Goal: Transaction & Acquisition: Purchase product/service

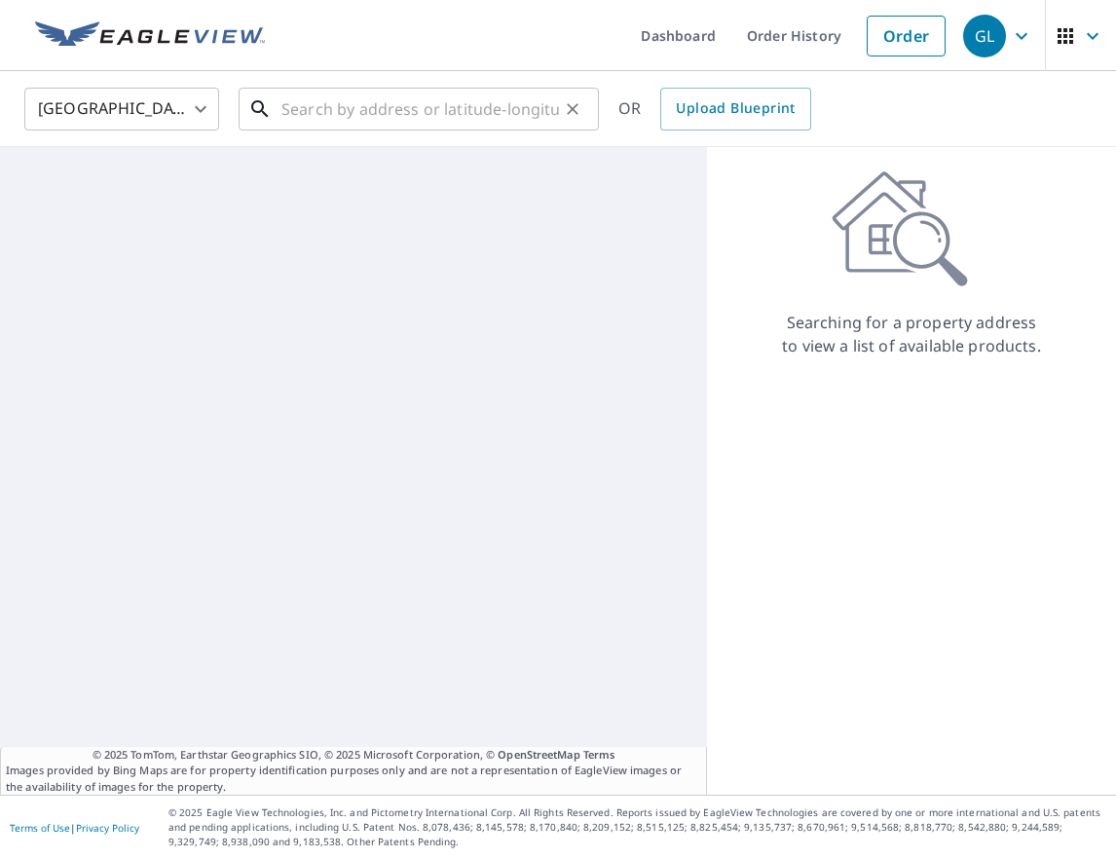
click at [456, 109] on input "text" at bounding box center [421, 109] width 278 height 55
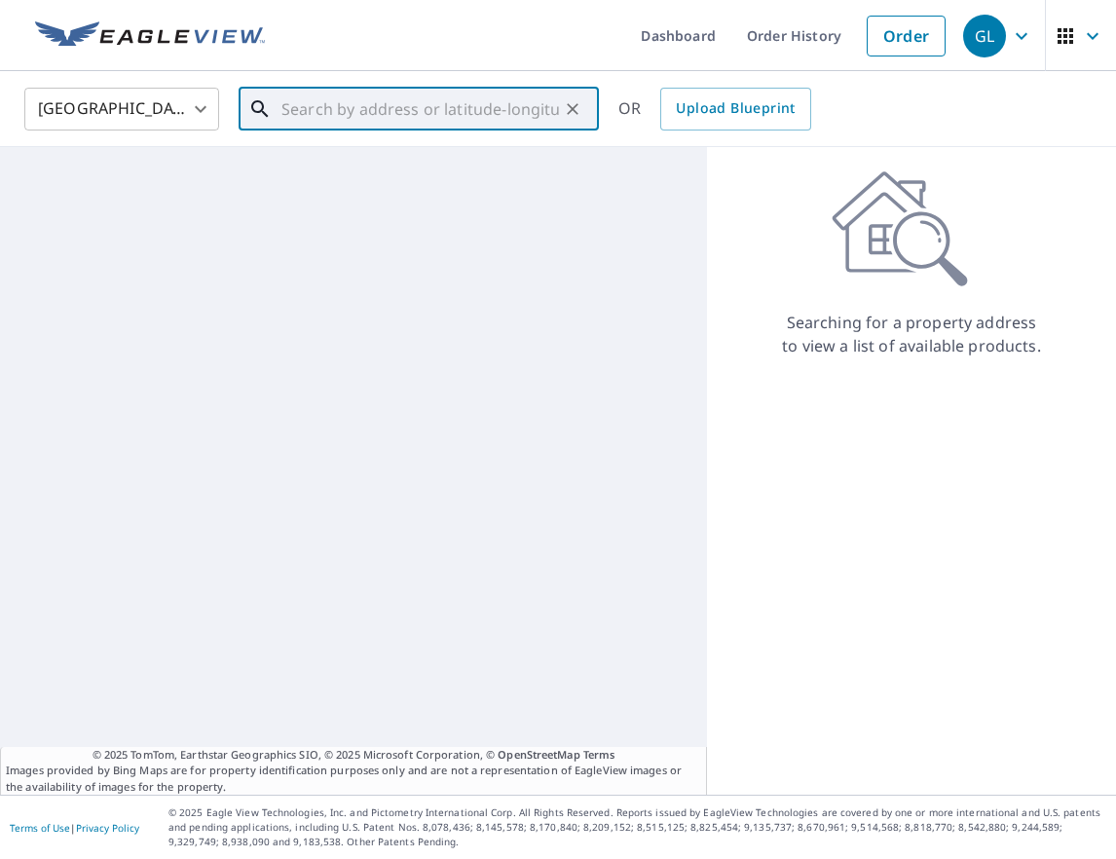
paste input "[STREET_ADDRESS]"
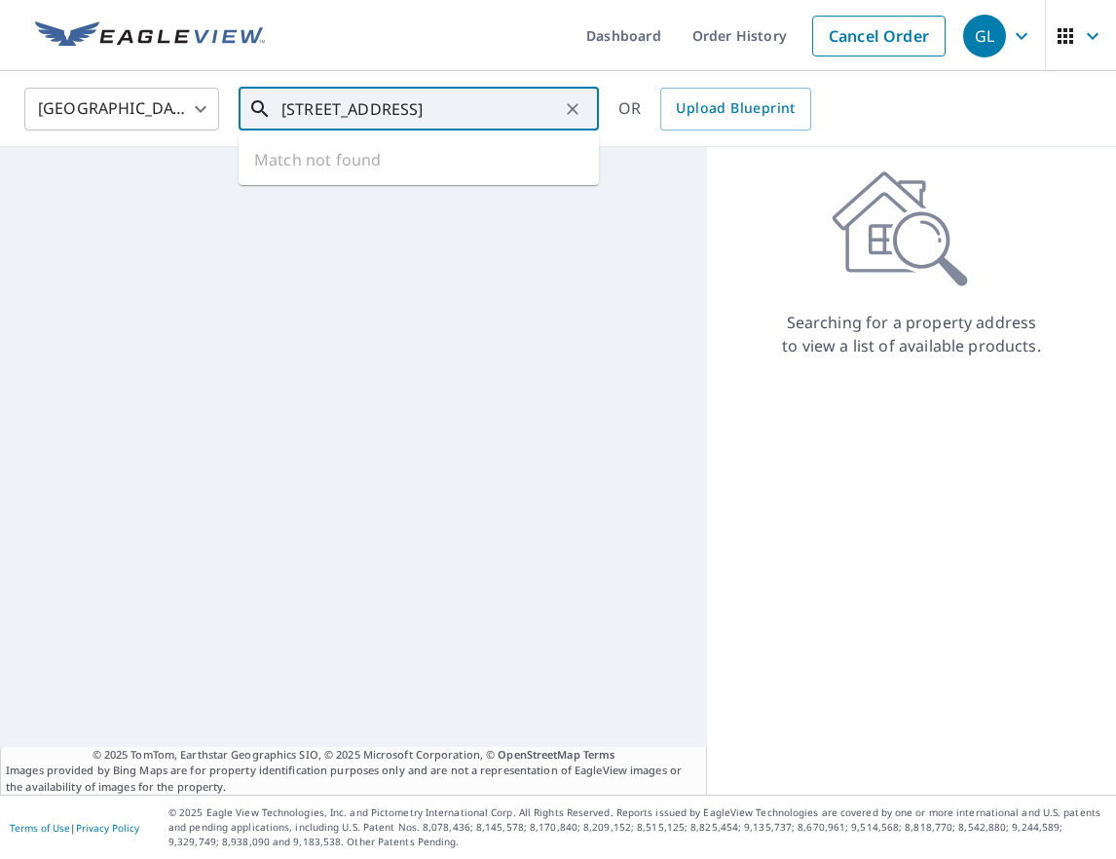
type input "[STREET_ADDRESS]"
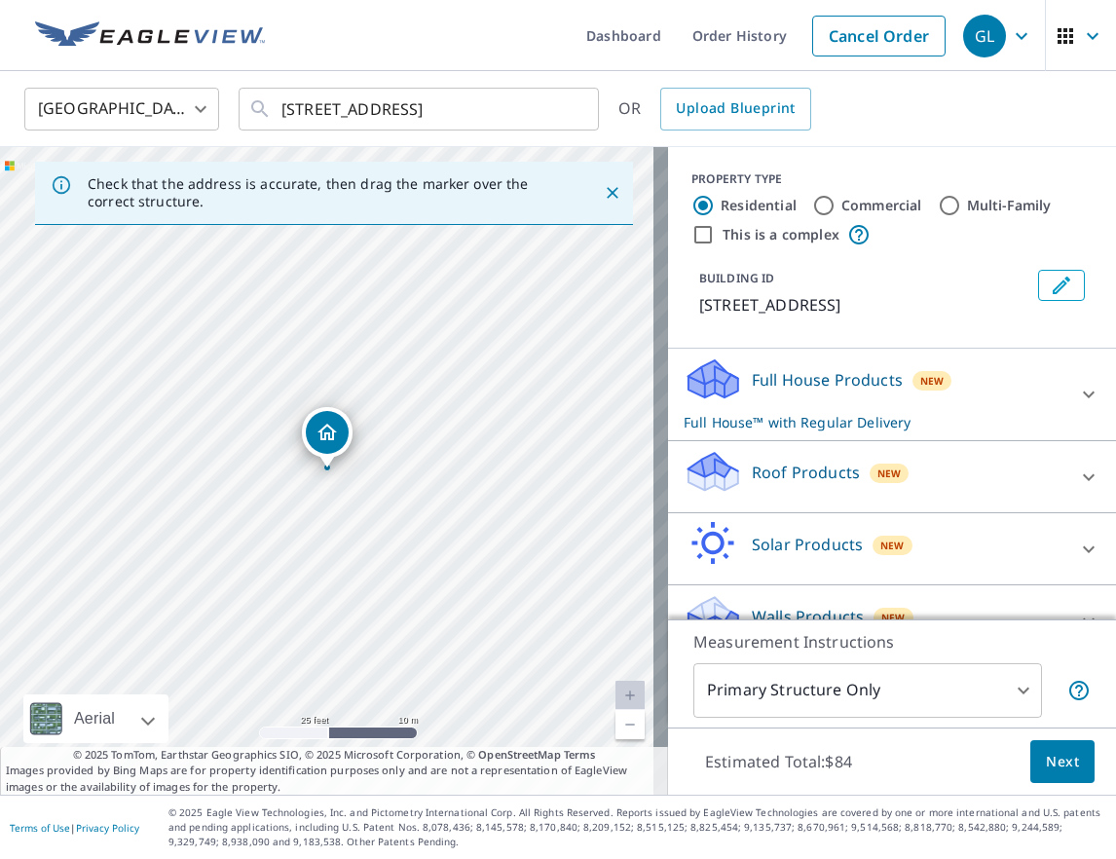
click at [949, 499] on div "Roof Products New" at bounding box center [875, 477] width 382 height 56
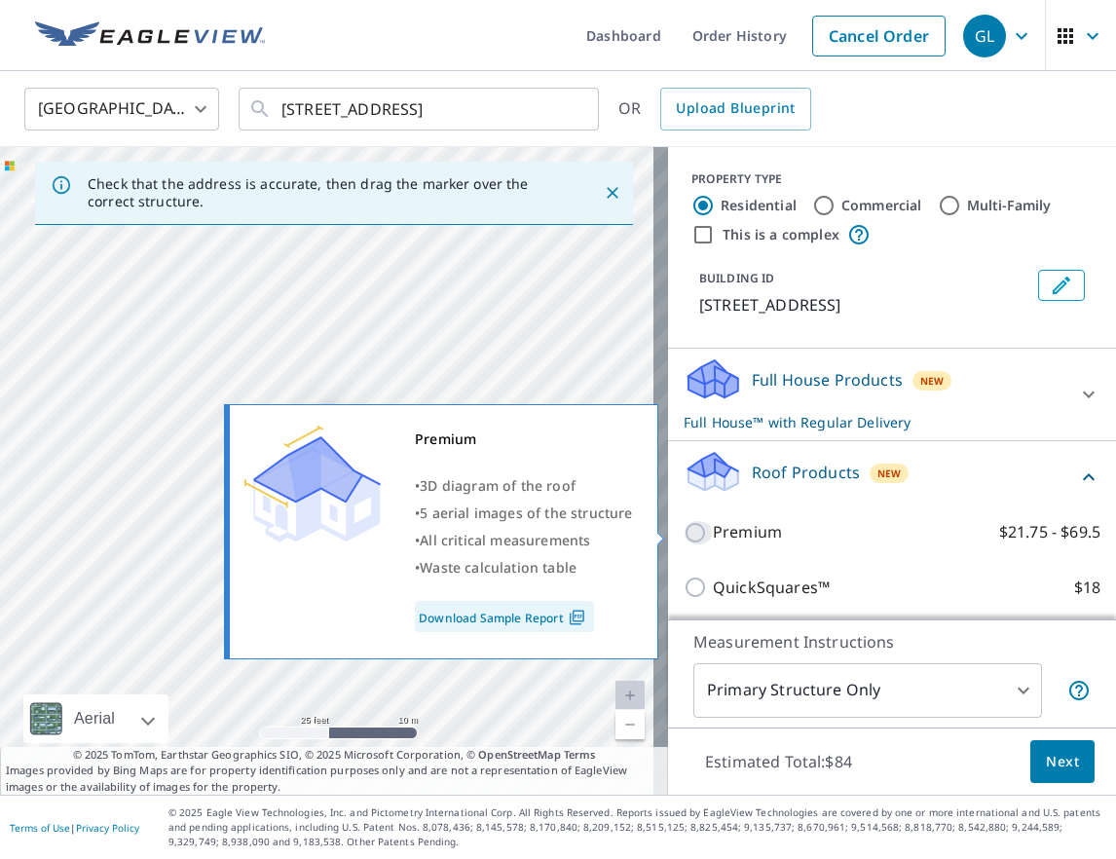
click at [684, 532] on input "Premium $21.75 - $69.5" at bounding box center [698, 532] width 29 height 23
checkbox input "true"
checkbox input "false"
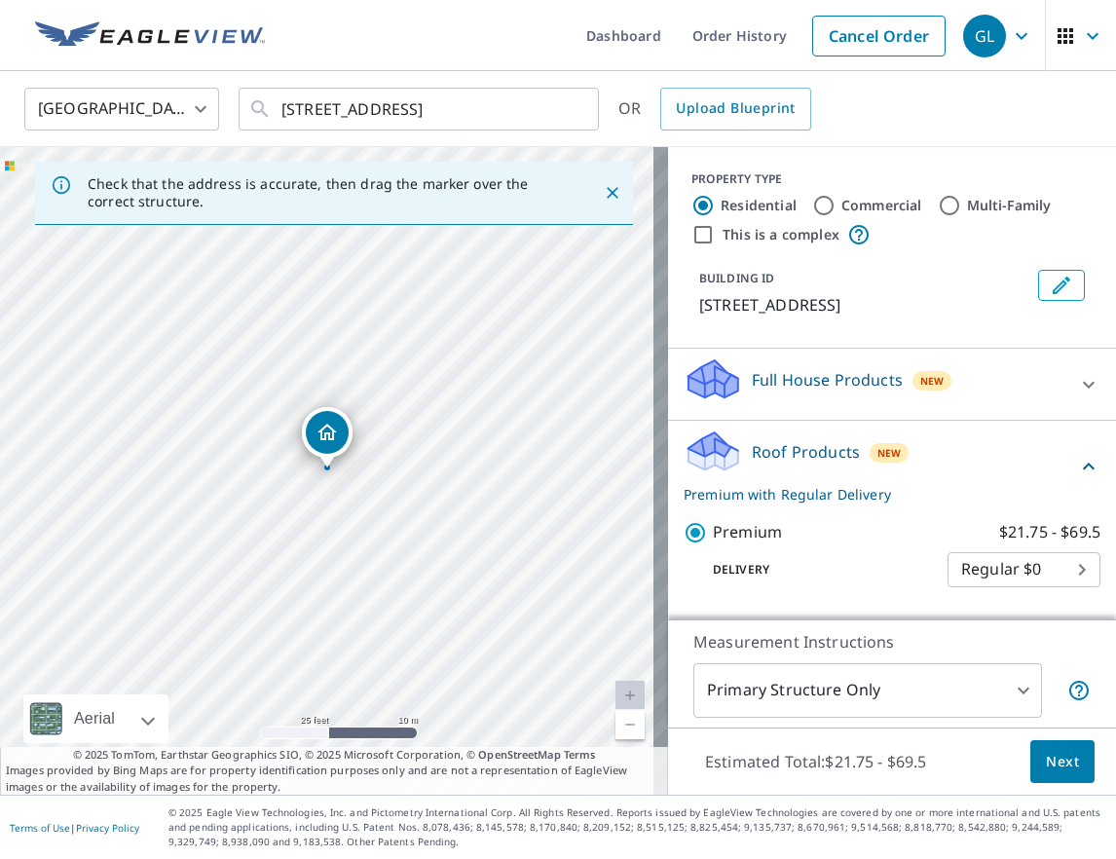
click at [1067, 761] on button "Next" at bounding box center [1063, 762] width 64 height 44
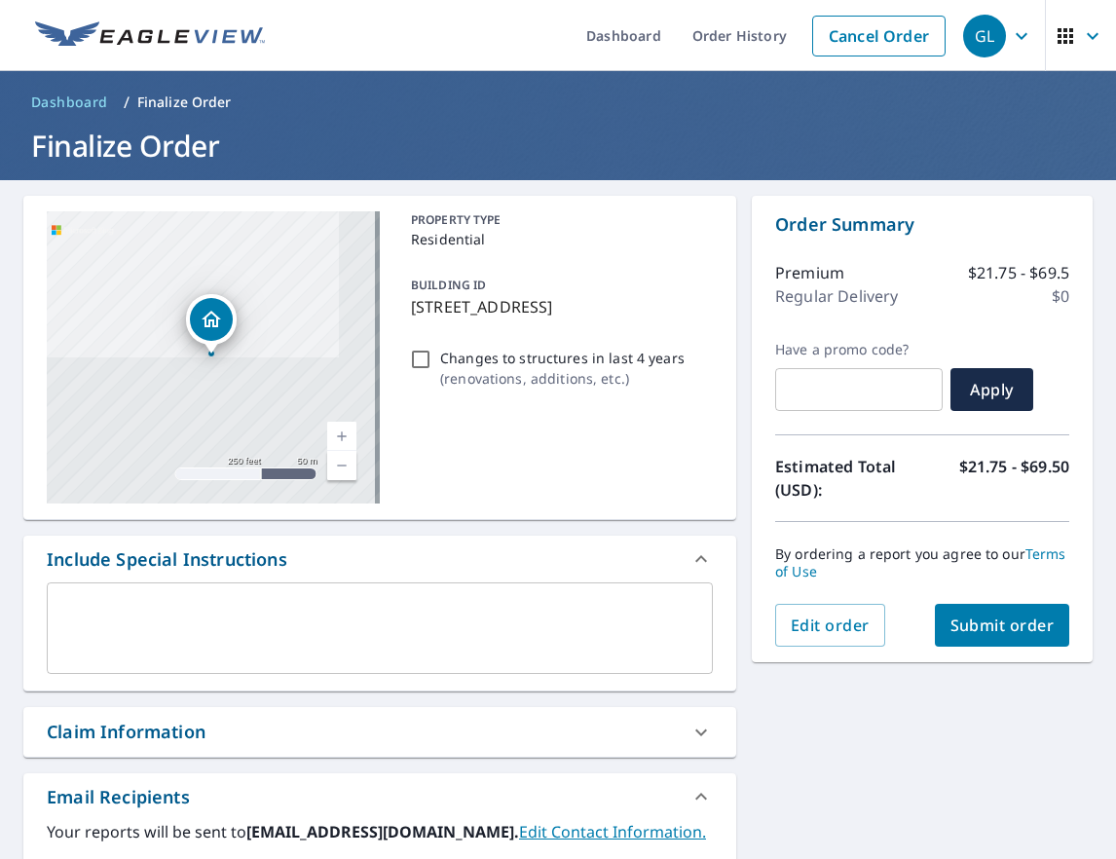
click at [985, 636] on button "Submit order" at bounding box center [1002, 625] width 135 height 43
checkbox input "true"
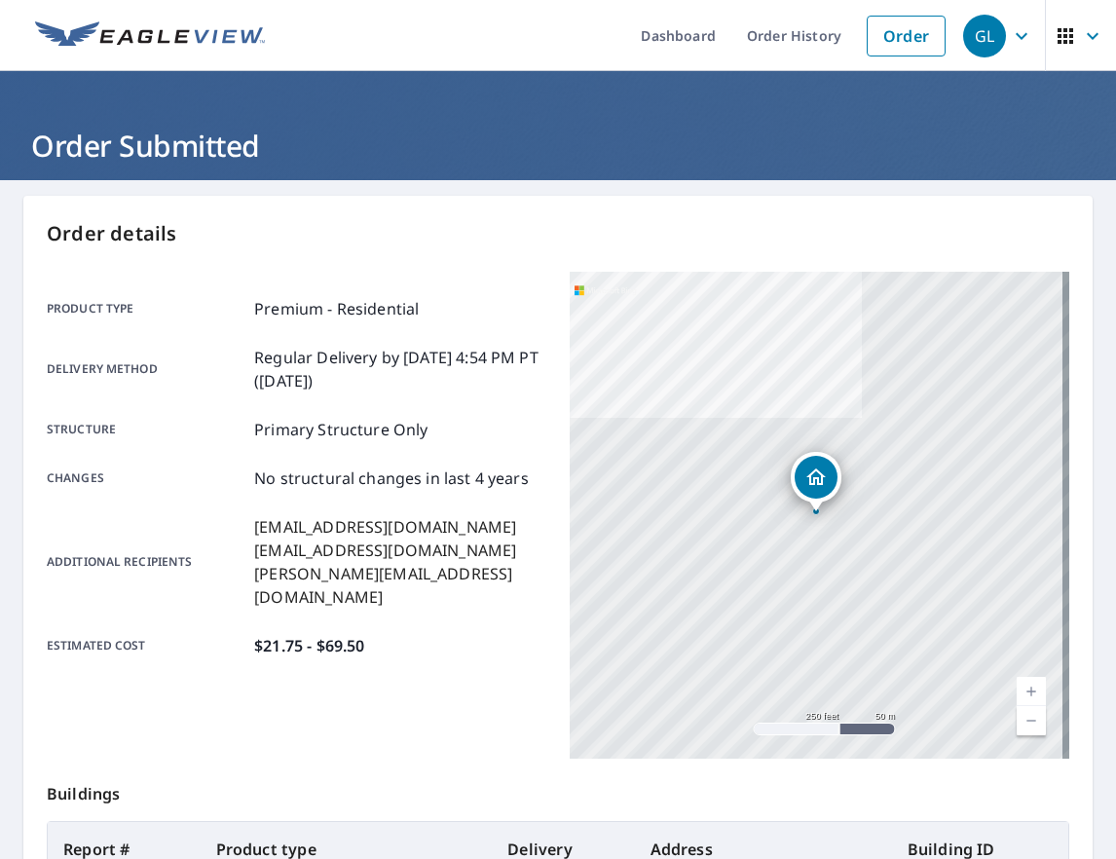
drag, startPoint x: 867, startPoint y: 45, endPoint x: 494, endPoint y: 42, distance: 373.1
click at [867, 45] on link "Order" at bounding box center [906, 36] width 79 height 41
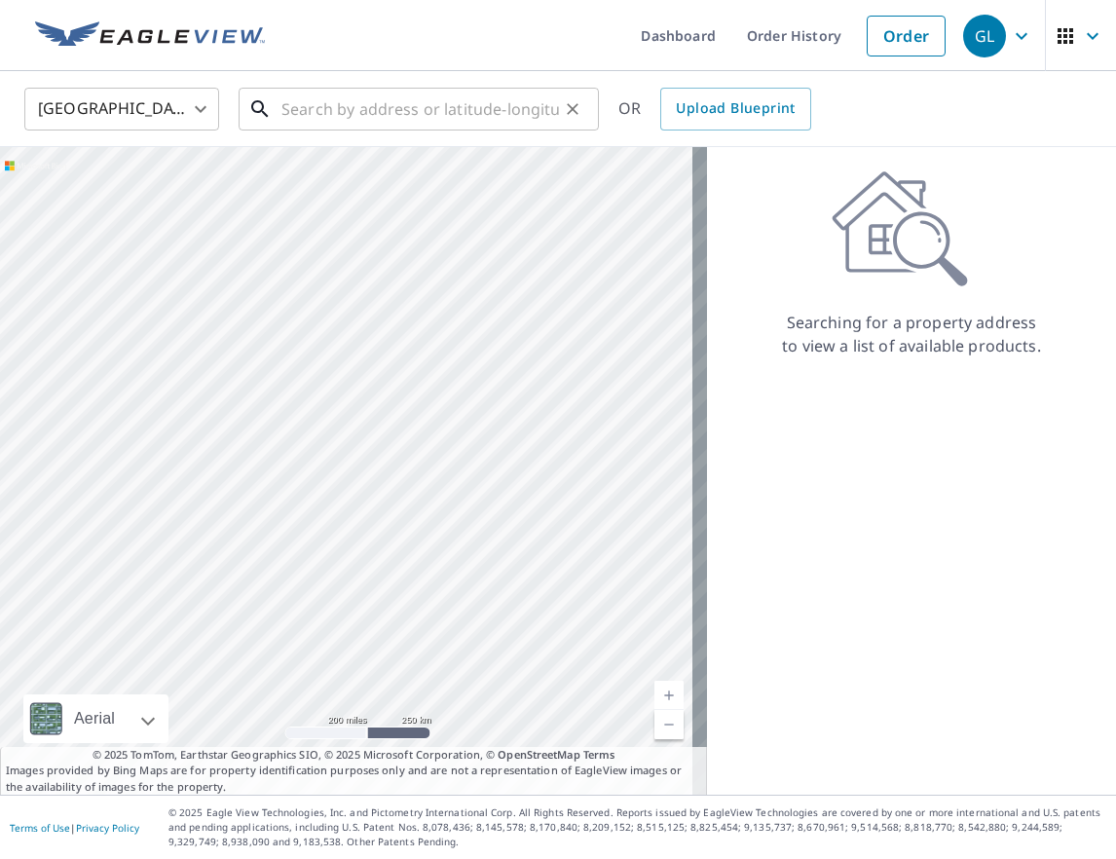
click at [332, 101] on input "text" at bounding box center [421, 109] width 278 height 55
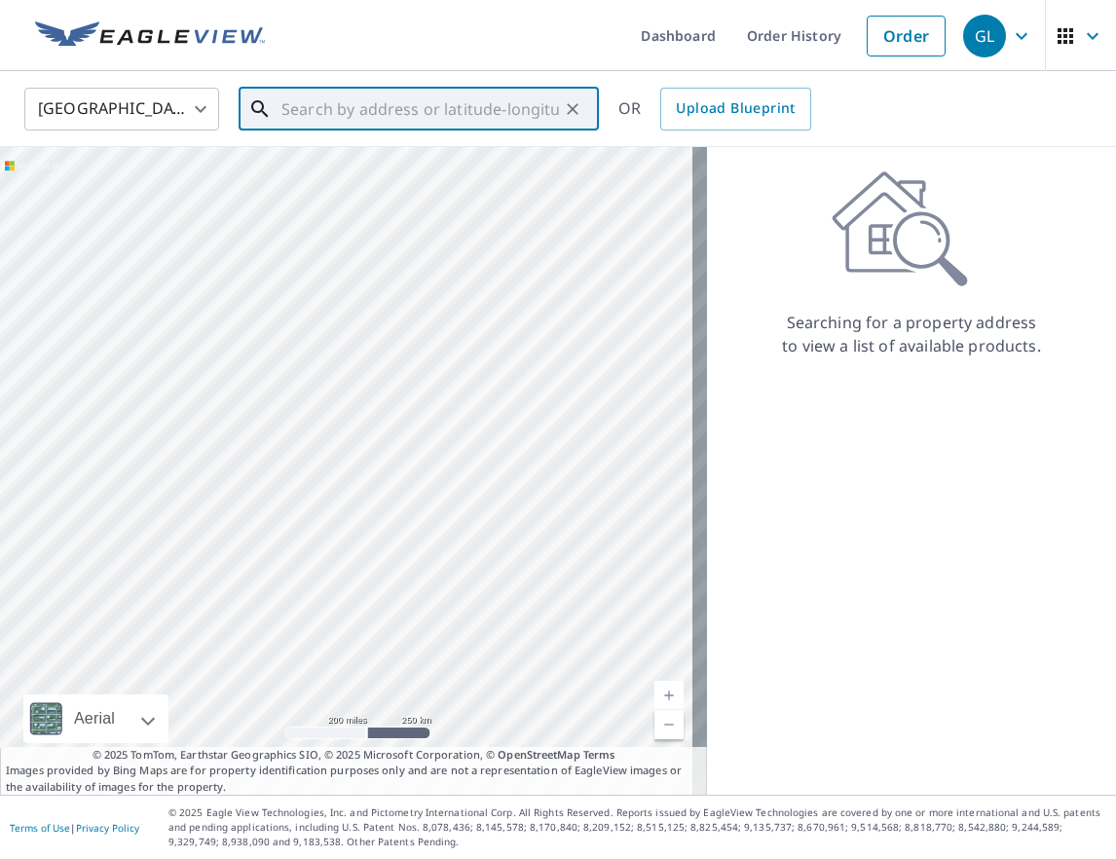
paste input "[STREET_ADDRESS][PERSON_NAME][PERSON_NAME]"
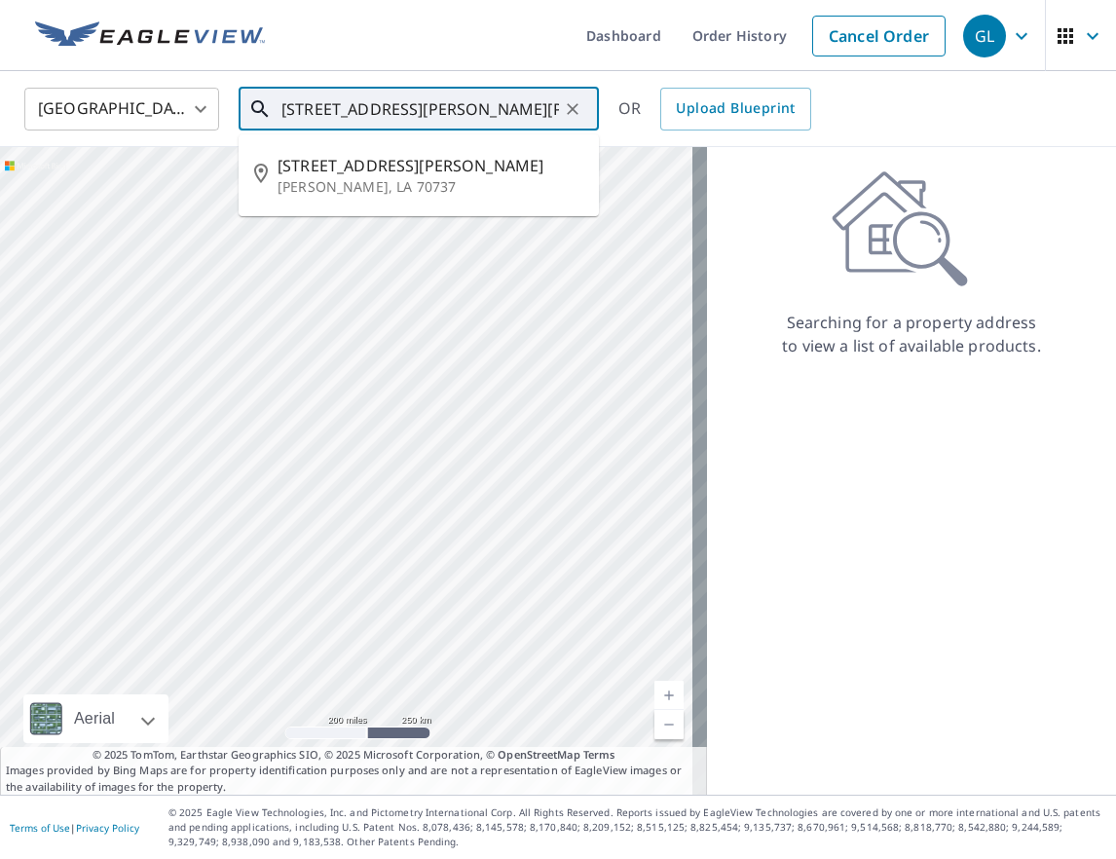
type input "[STREET_ADDRESS][PERSON_NAME][PERSON_NAME]"
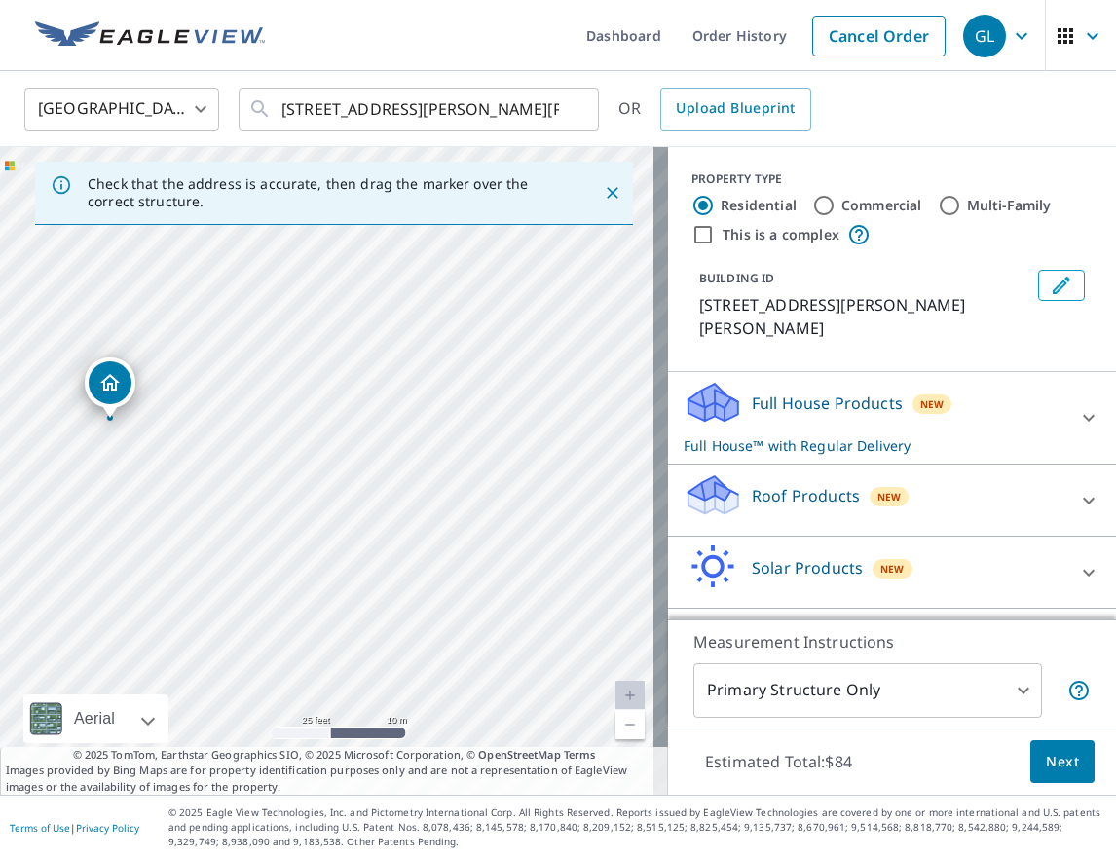
drag, startPoint x: 976, startPoint y: 481, endPoint x: 933, endPoint y: 480, distance: 42.9
click at [975, 481] on div "Roof Products New" at bounding box center [875, 501] width 382 height 56
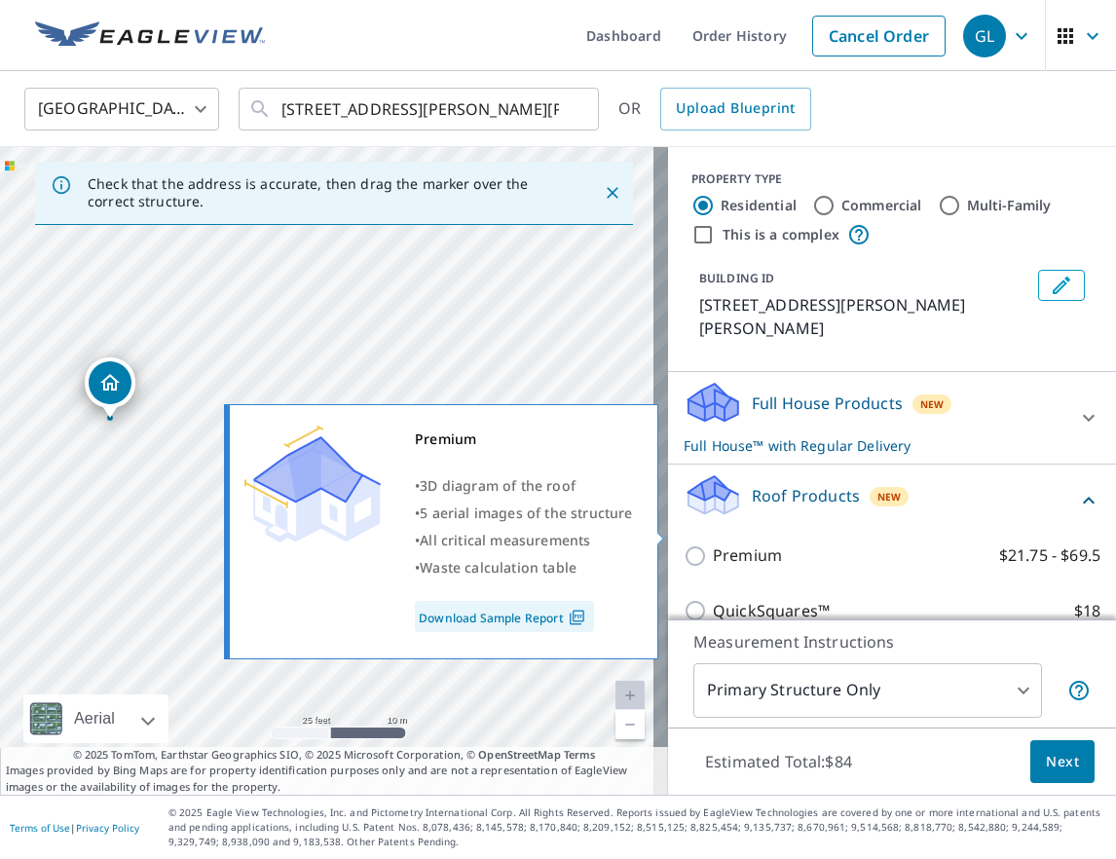
click at [690, 545] on input "Premium $21.75 - $69.5" at bounding box center [698, 556] width 29 height 23
checkbox input "true"
checkbox input "false"
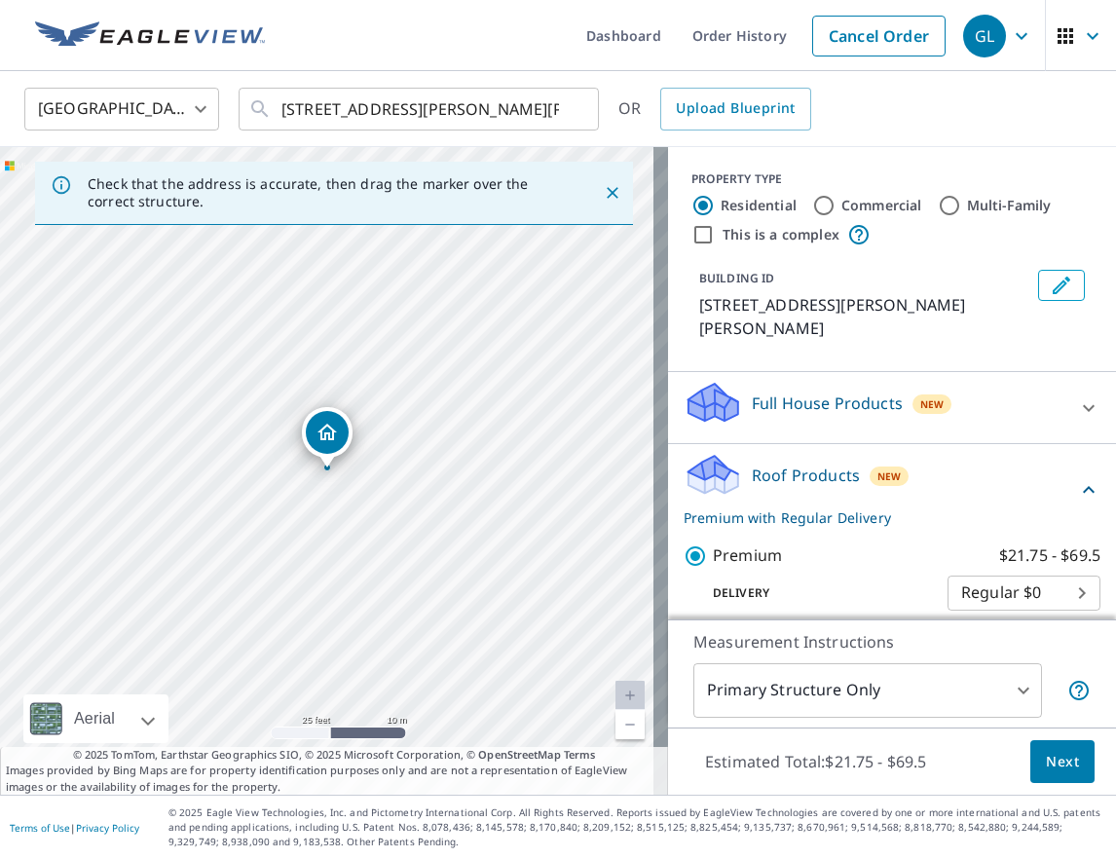
click at [1054, 763] on span "Next" at bounding box center [1062, 762] width 33 height 24
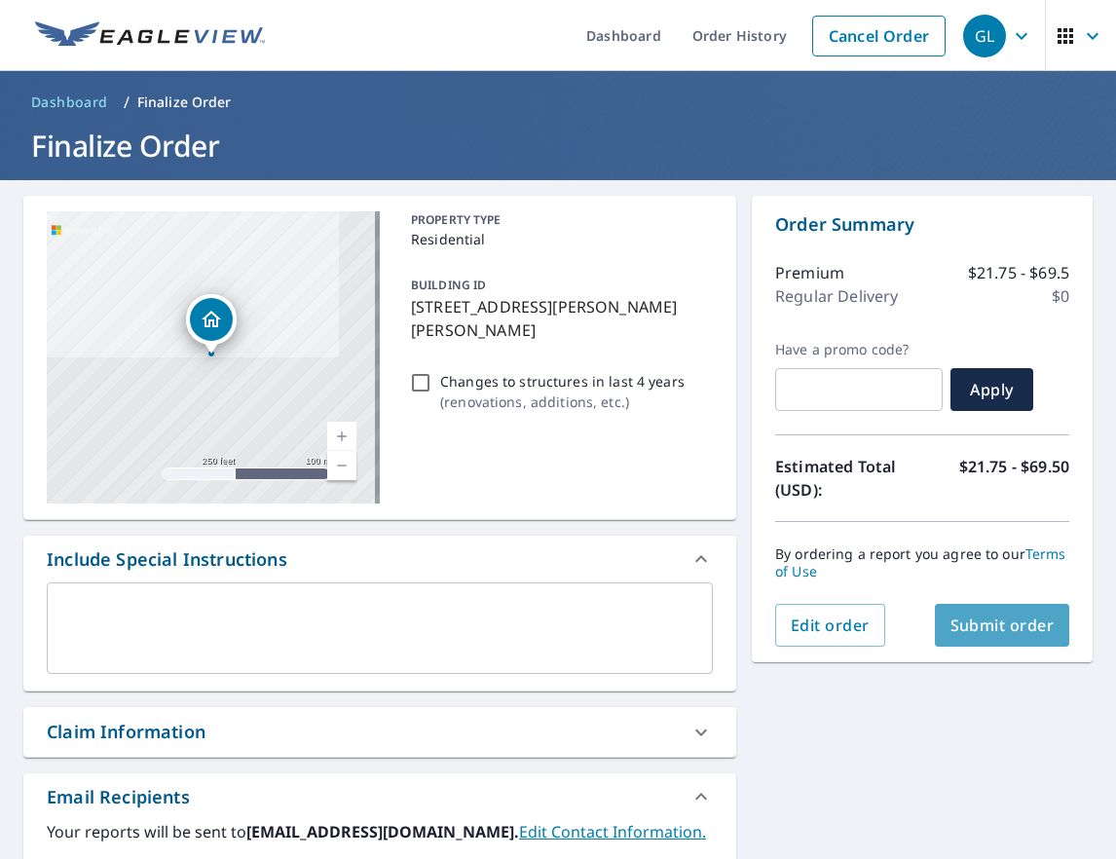
click at [977, 625] on span "Submit order" at bounding box center [1003, 625] width 104 height 21
checkbox input "true"
